Goal: Task Accomplishment & Management: Complete application form

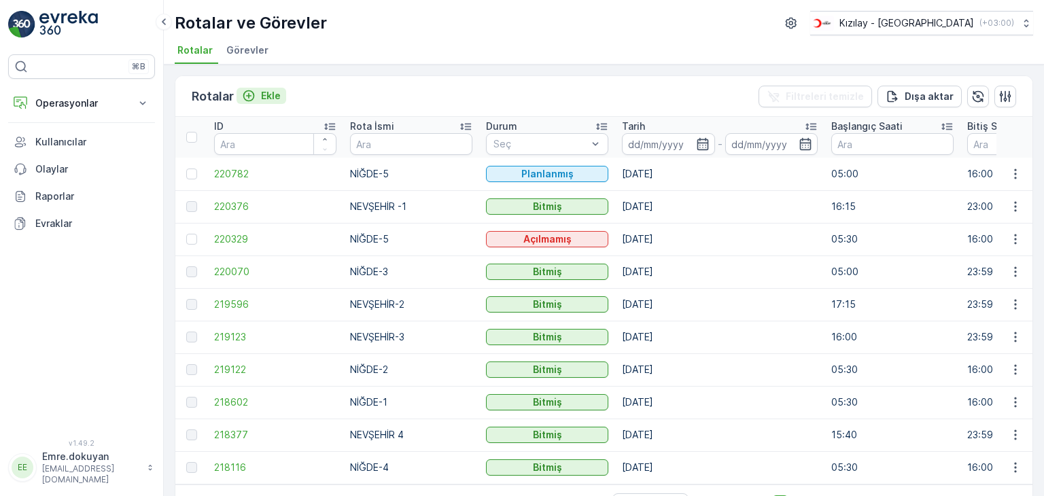
click at [262, 97] on p "Ekle" at bounding box center [271, 96] width 20 height 14
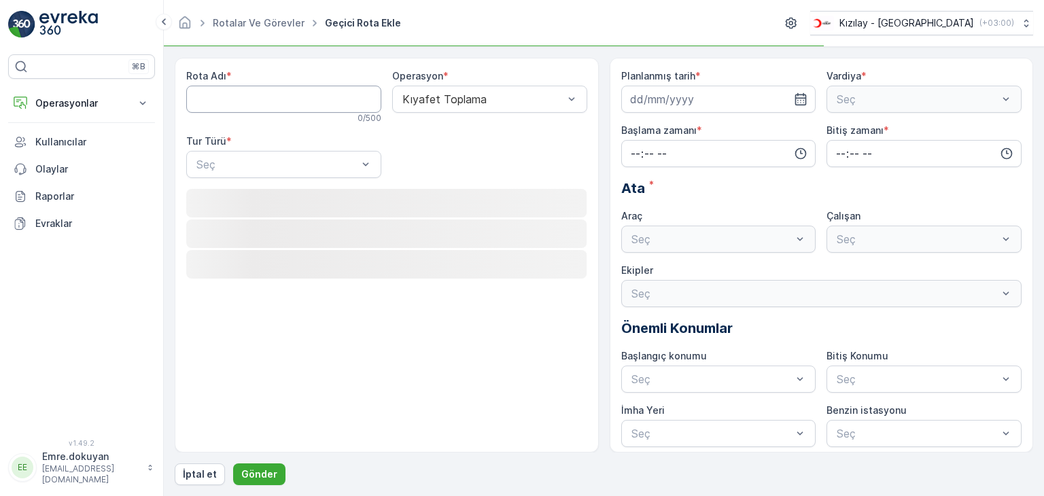
click at [266, 99] on Adı "Rota Adı" at bounding box center [283, 99] width 195 height 27
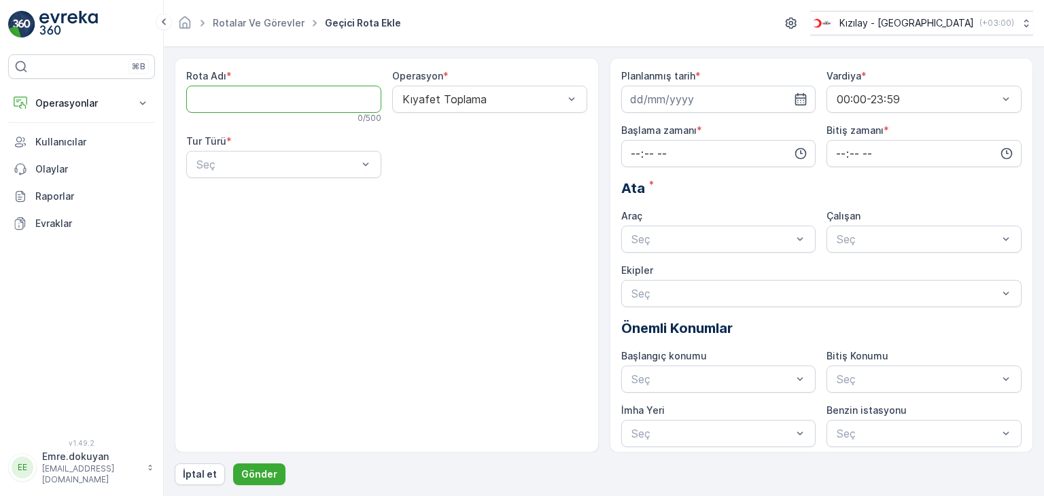
type Adı "NEVŞEHİR-5"
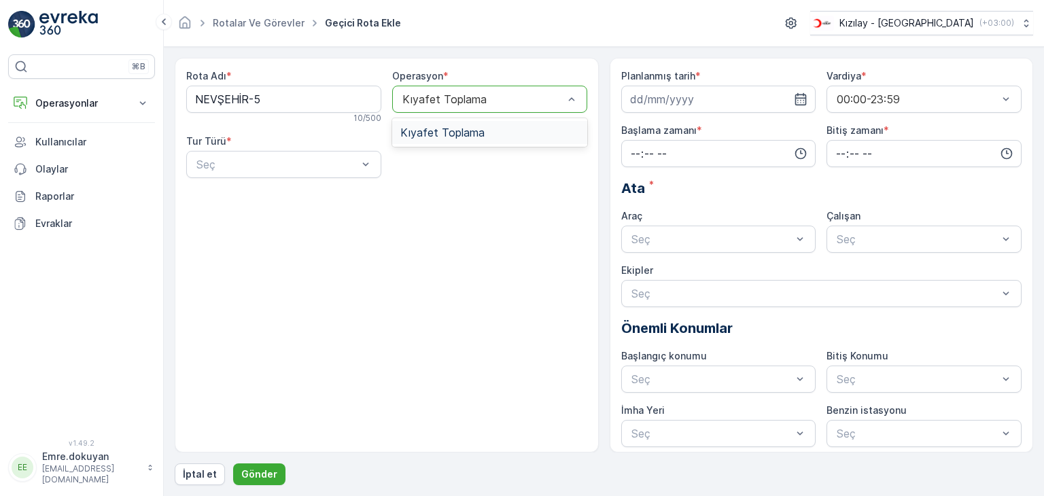
click at [446, 135] on span "Kıyafet Toplama" at bounding box center [442, 132] width 84 height 12
click at [291, 201] on div "Statik" at bounding box center [283, 198] width 179 height 12
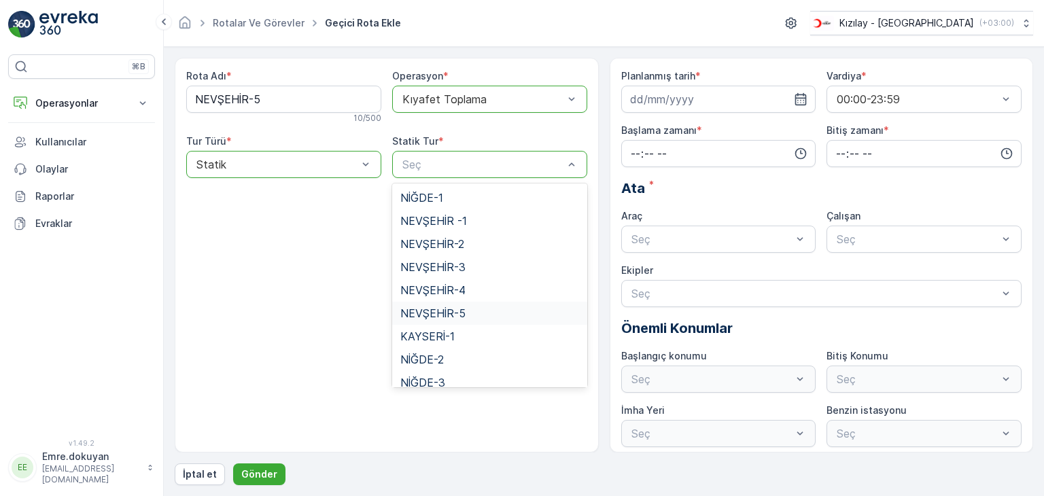
click at [453, 313] on span "NEVŞEHİR-5" at bounding box center [432, 313] width 65 height 12
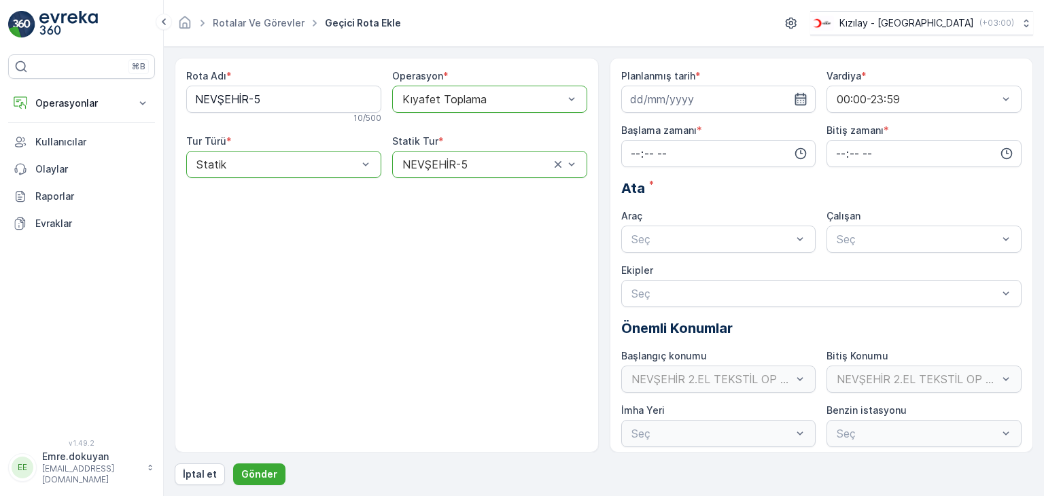
click at [802, 99] on icon "button" at bounding box center [801, 99] width 14 height 14
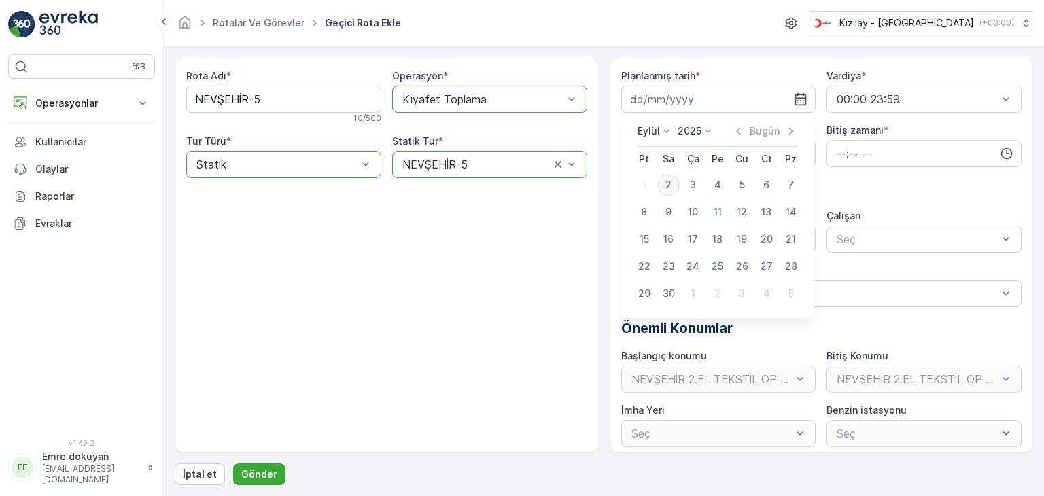
click at [671, 184] on div "2" at bounding box center [669, 185] width 22 height 22
type input "[DATE]"
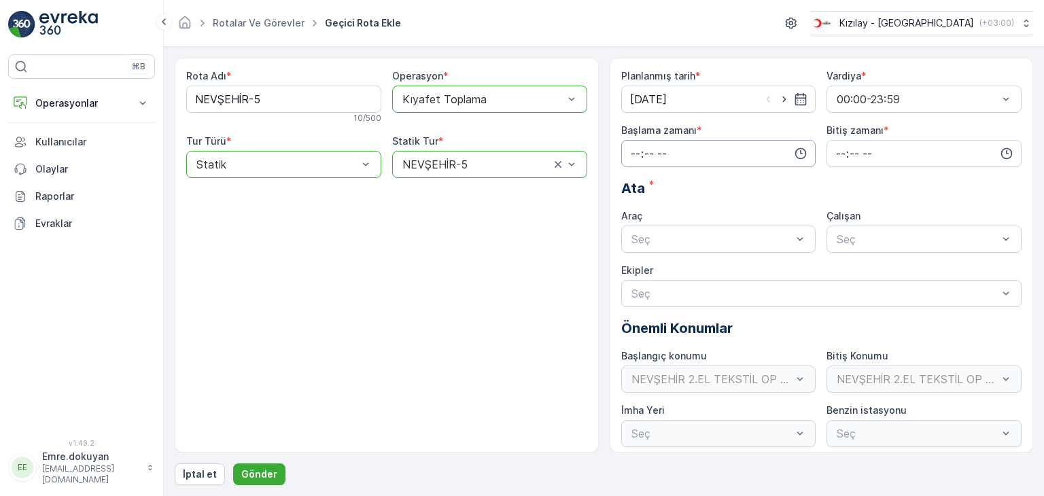
click at [631, 153] on input "time" at bounding box center [718, 153] width 195 height 27
click at [636, 270] on span "16" at bounding box center [634, 272] width 11 height 14
type input "16:00"
click at [667, 176] on span "00" at bounding box center [664, 180] width 12 height 14
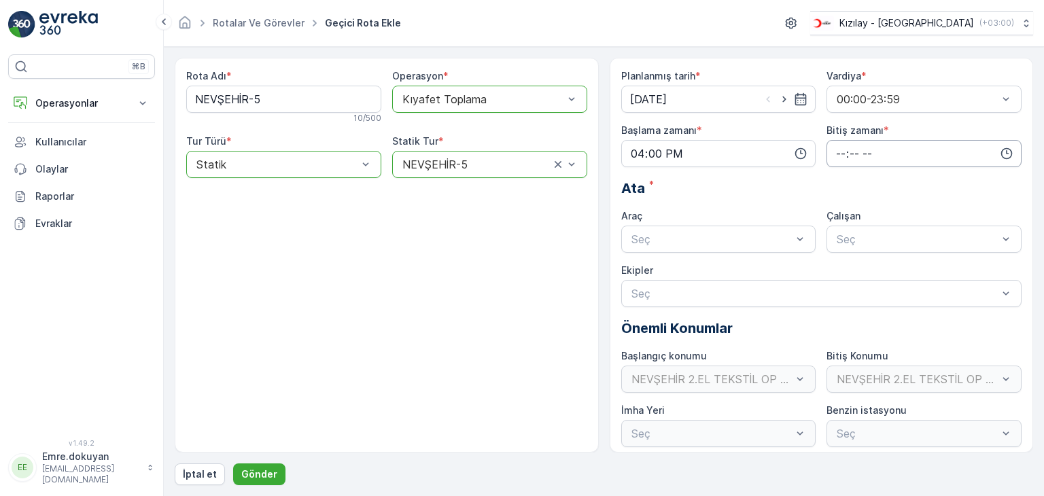
click at [841, 154] on input "time" at bounding box center [924, 153] width 195 height 27
click at [840, 291] on span "23" at bounding box center [840, 291] width 11 height 14
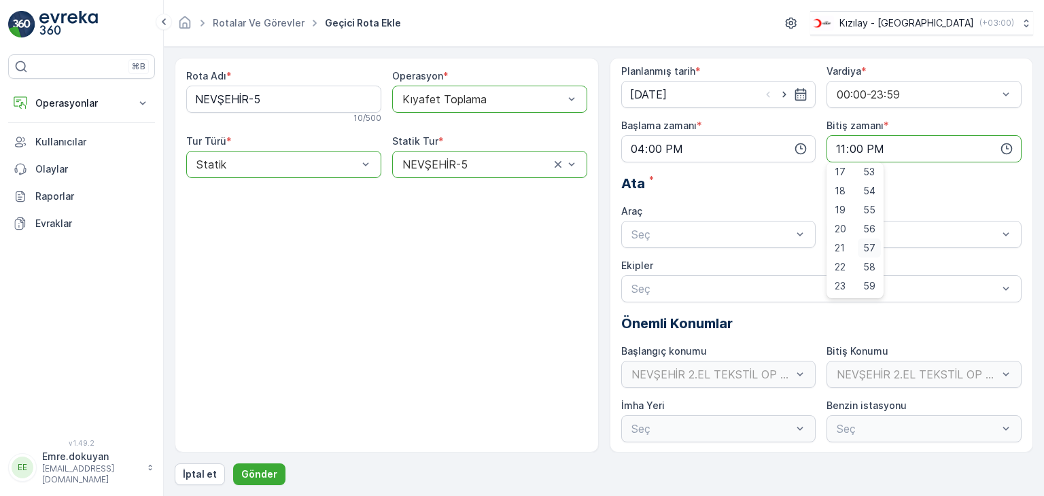
scroll to position [5, 0]
click at [875, 284] on span "59" at bounding box center [869, 286] width 12 height 14
type input "23:59"
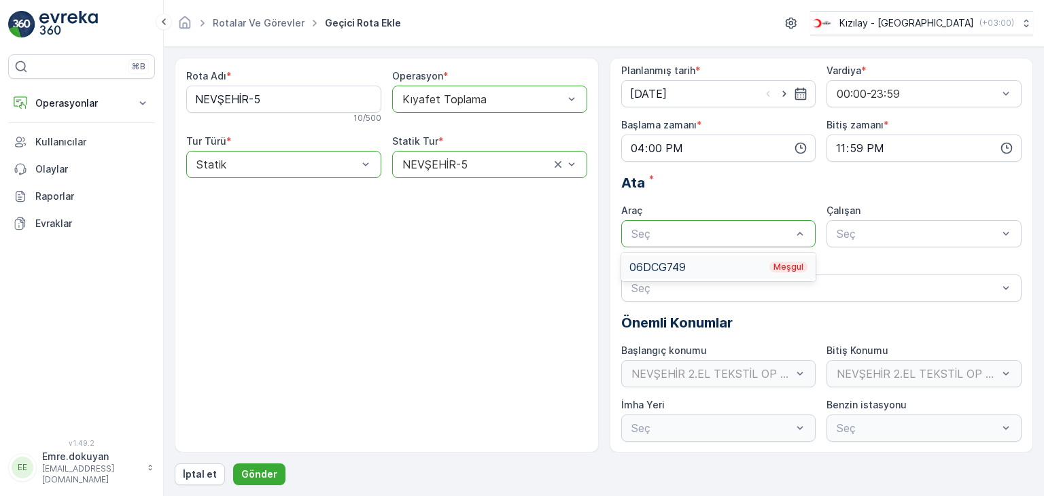
click at [666, 264] on div "06DCG749 Meşgul" at bounding box center [718, 267] width 179 height 12
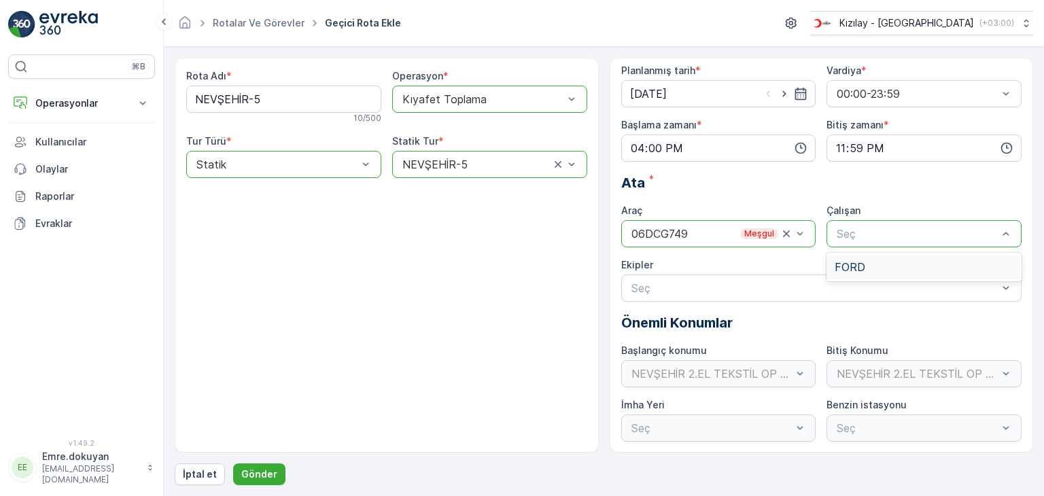
click at [881, 266] on div "FORD" at bounding box center [924, 267] width 179 height 12
click at [261, 471] on p "Gönder" at bounding box center [259, 475] width 36 height 14
